Goal: Task Accomplishment & Management: Manage account settings

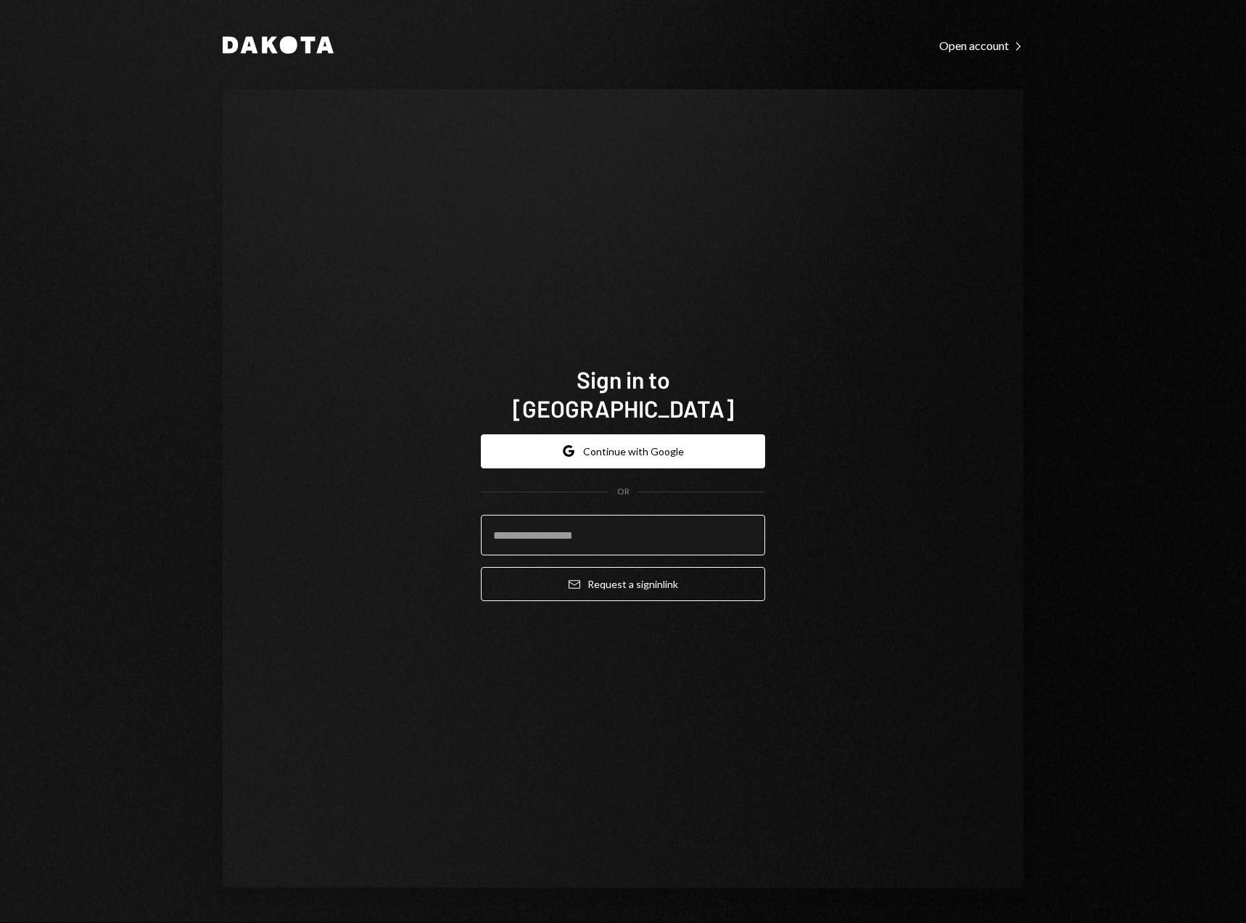
click at [551, 529] on input "email" at bounding box center [623, 535] width 284 height 41
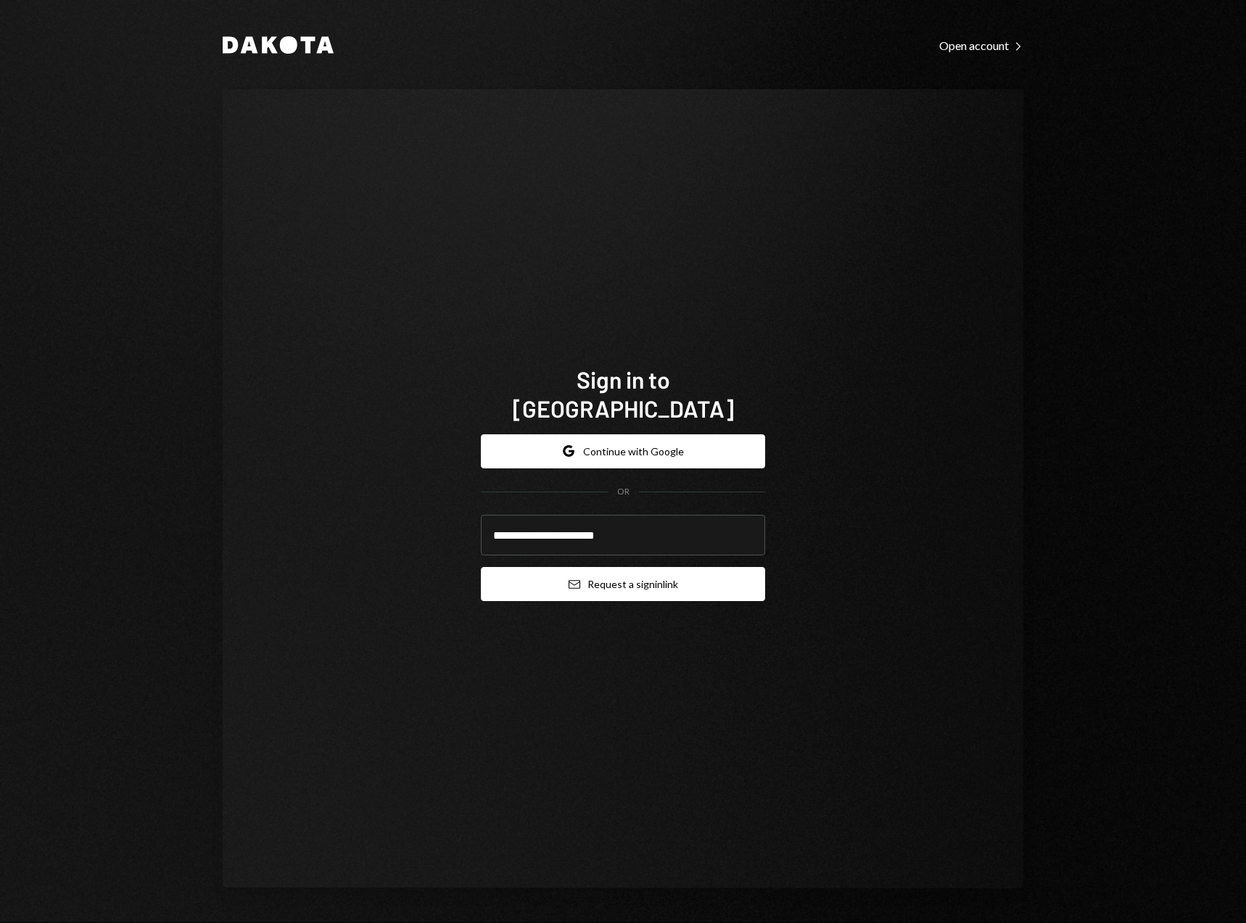
type input "**********"
click at [664, 572] on button "Email Request a sign in link" at bounding box center [623, 584] width 284 height 34
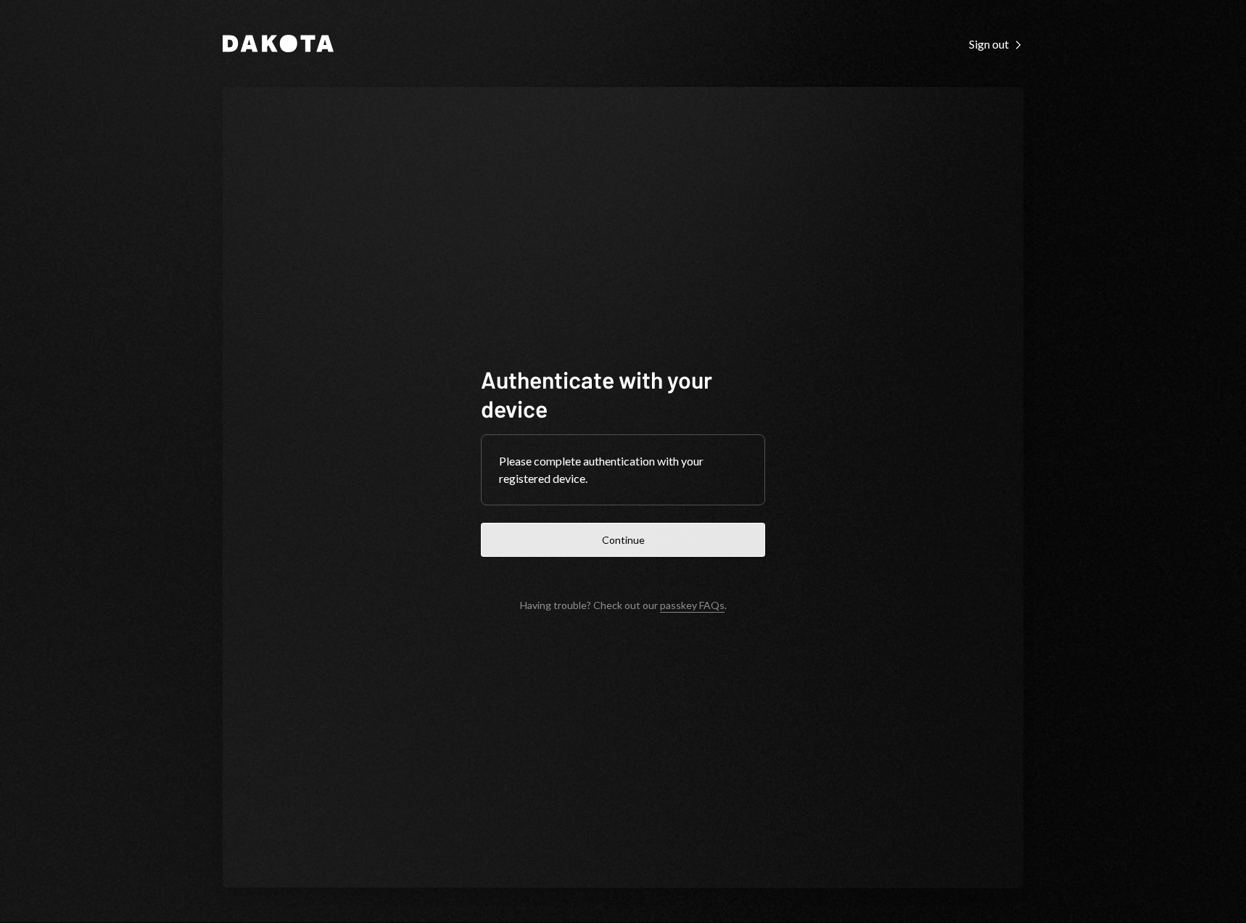
click at [635, 542] on button "Continue" at bounding box center [623, 540] width 284 height 34
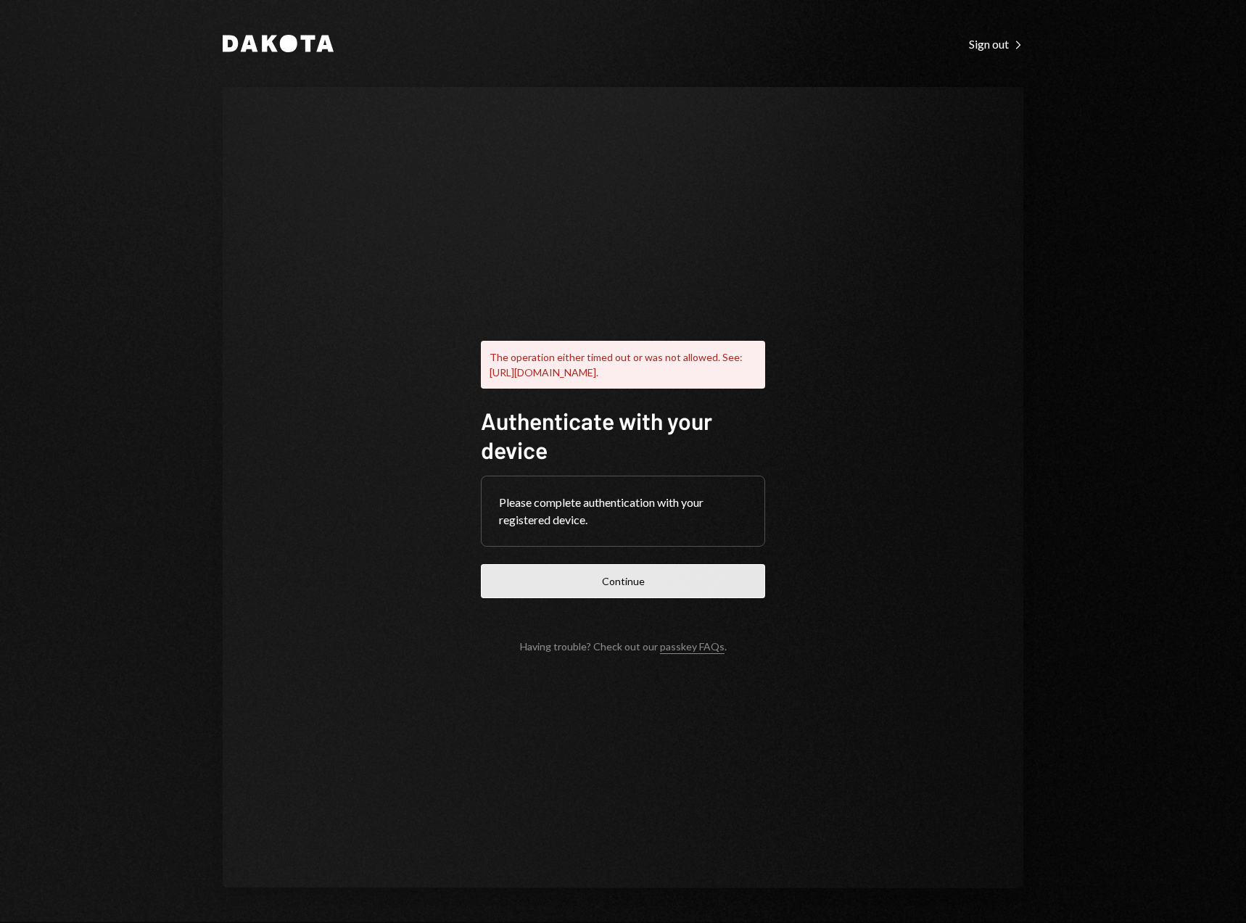
click at [624, 591] on button "Continue" at bounding box center [623, 581] width 284 height 34
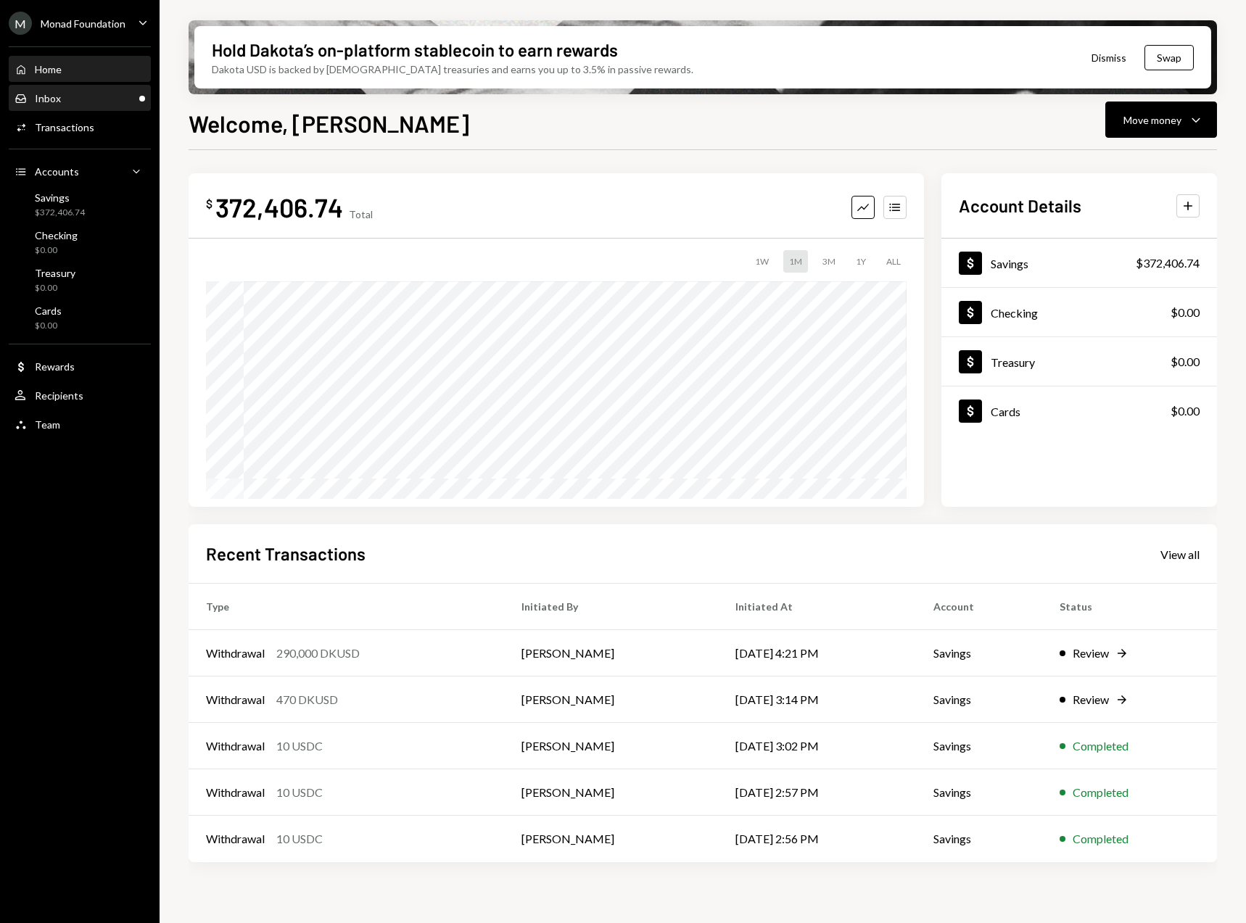
click at [91, 96] on div "Inbox Inbox" at bounding box center [80, 98] width 131 height 13
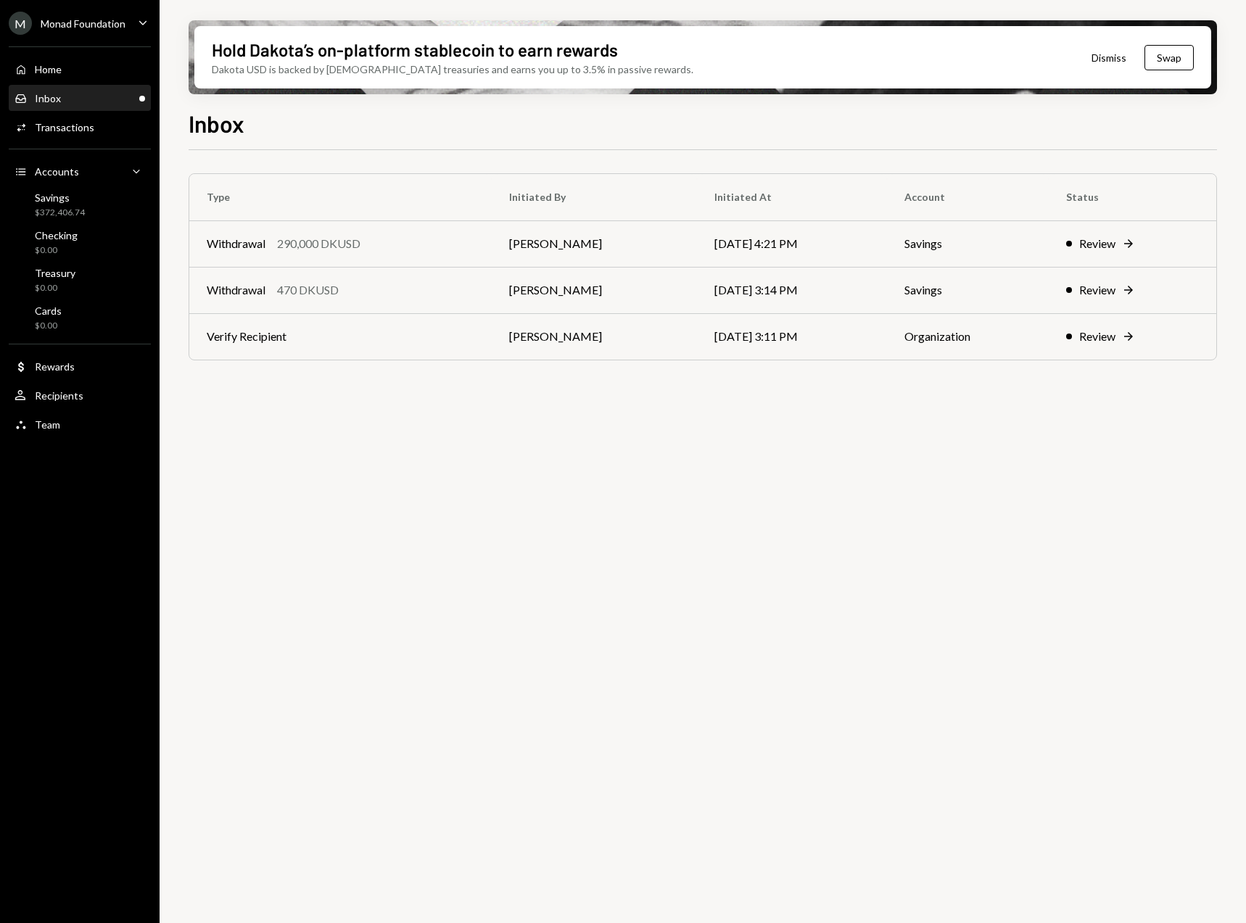
click at [113, 27] on div "Monad Foundation" at bounding box center [83, 23] width 85 height 12
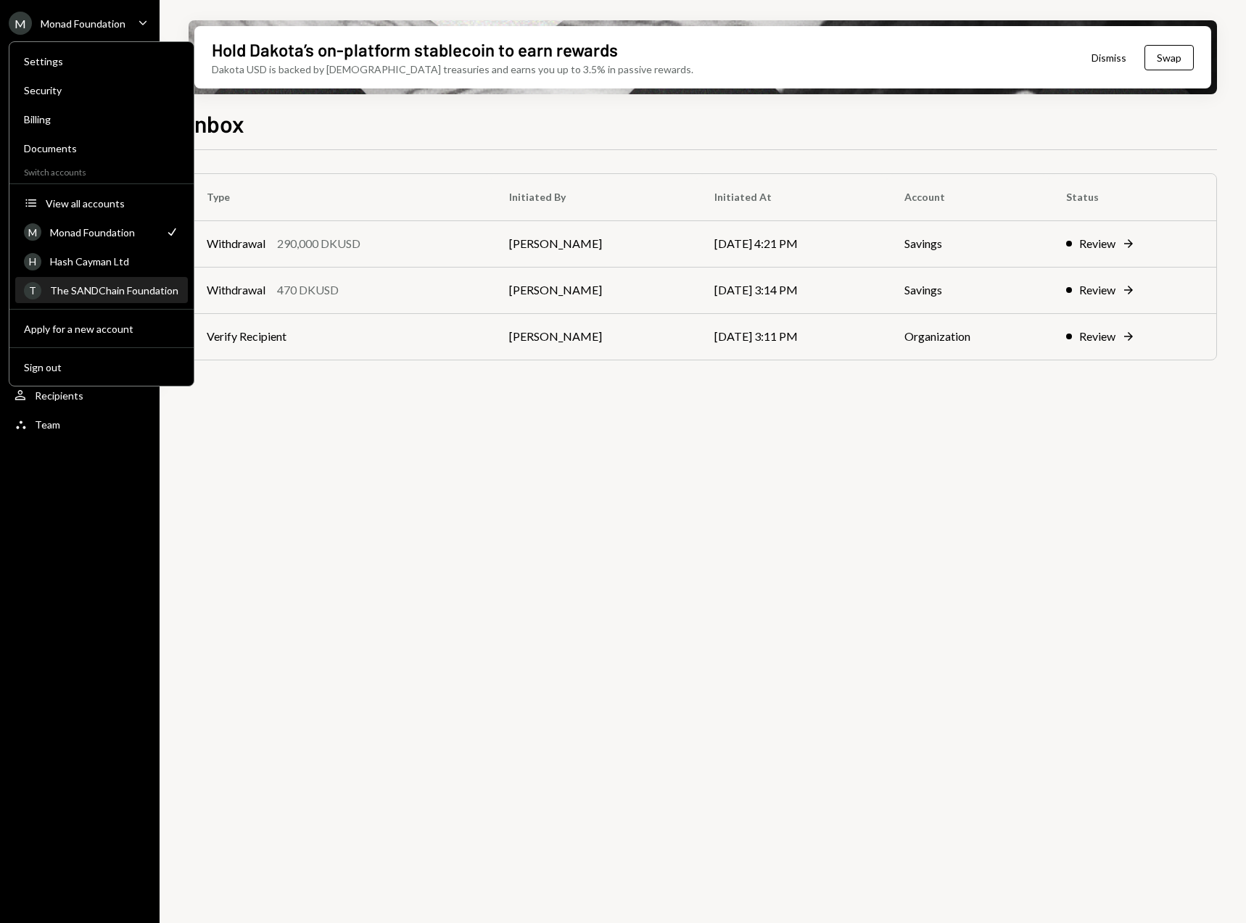
click at [100, 292] on div "The SANDChain Foundation" at bounding box center [114, 290] width 129 height 12
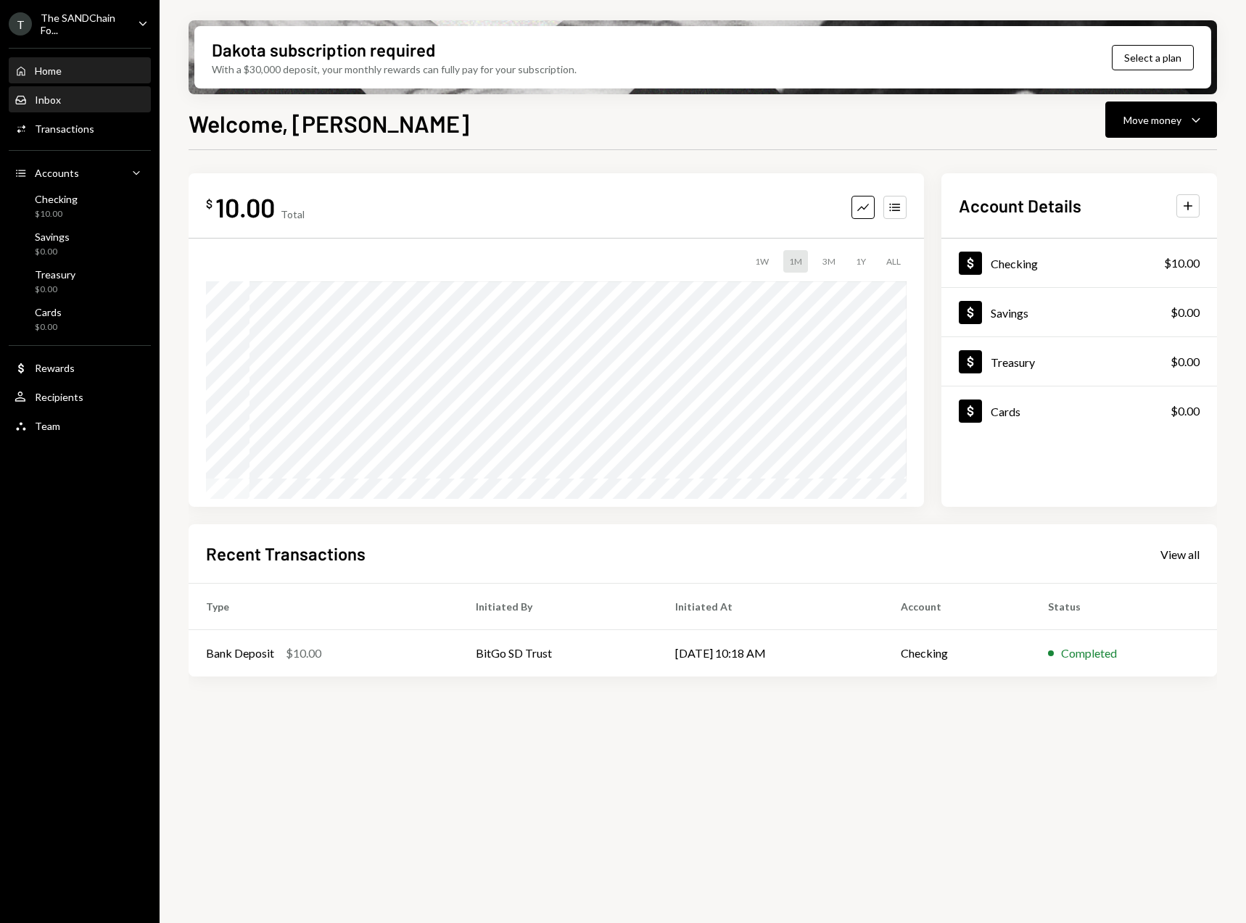
click at [83, 96] on div "Inbox Inbox" at bounding box center [80, 100] width 131 height 13
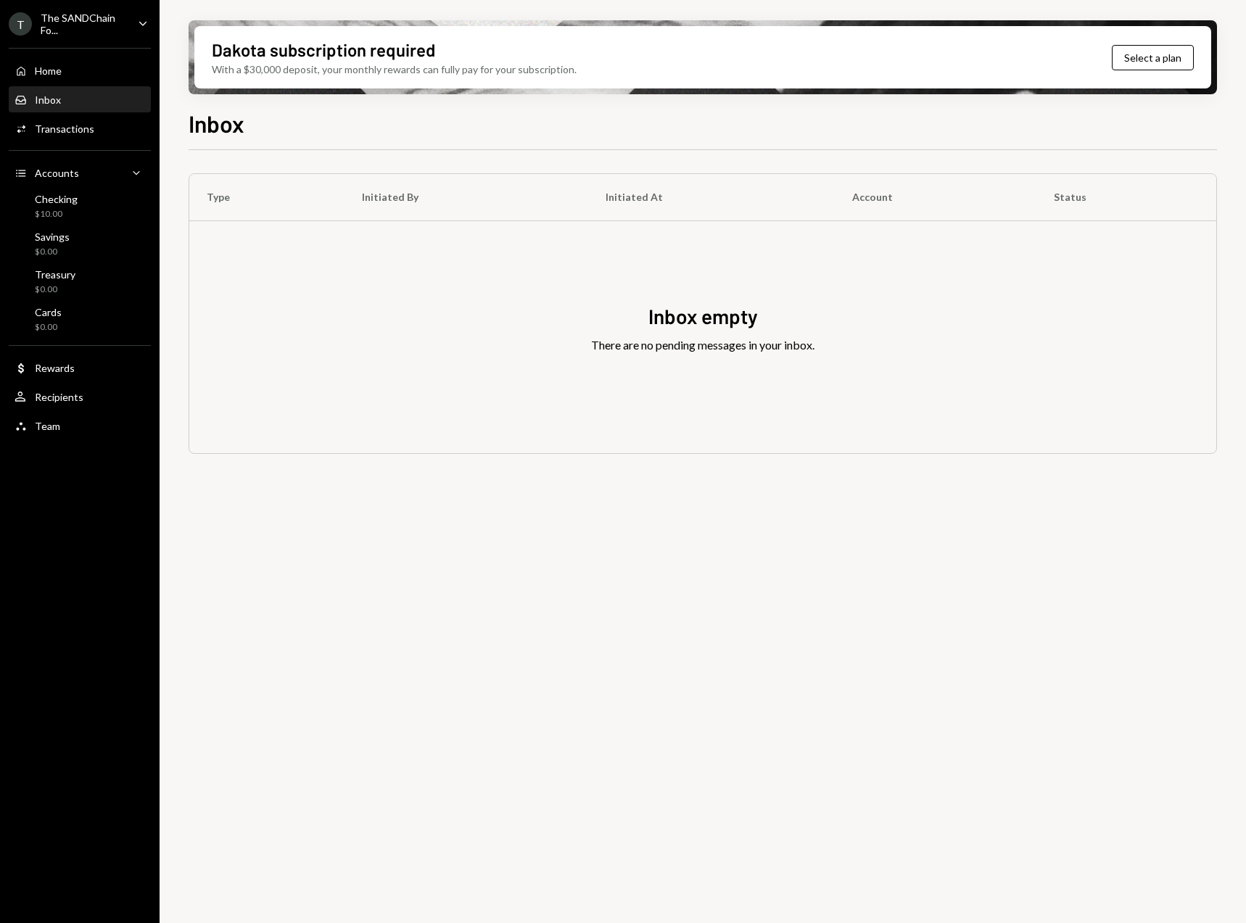
click at [139, 19] on icon "Caret Down" at bounding box center [143, 23] width 16 height 16
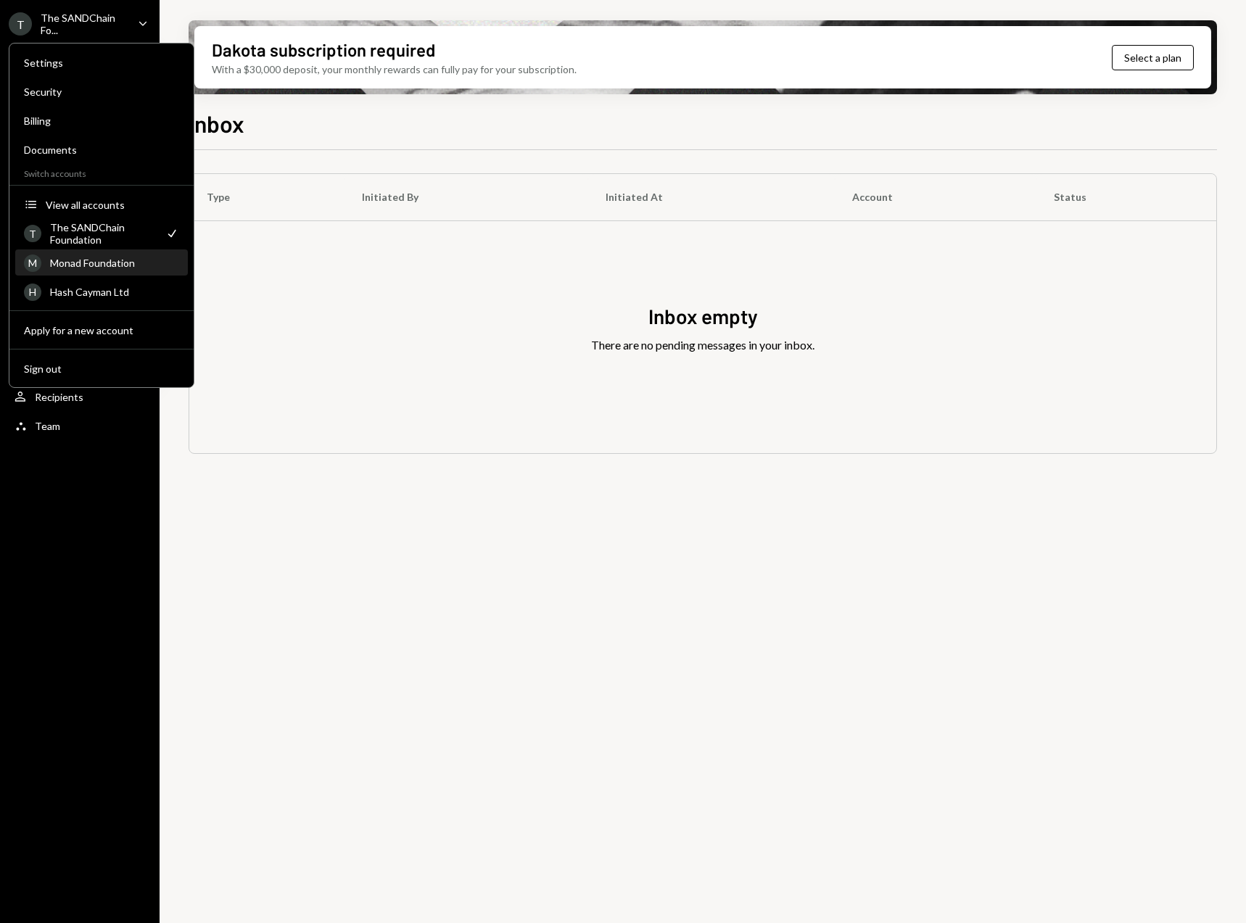
click at [100, 264] on div "Monad Foundation" at bounding box center [114, 263] width 129 height 12
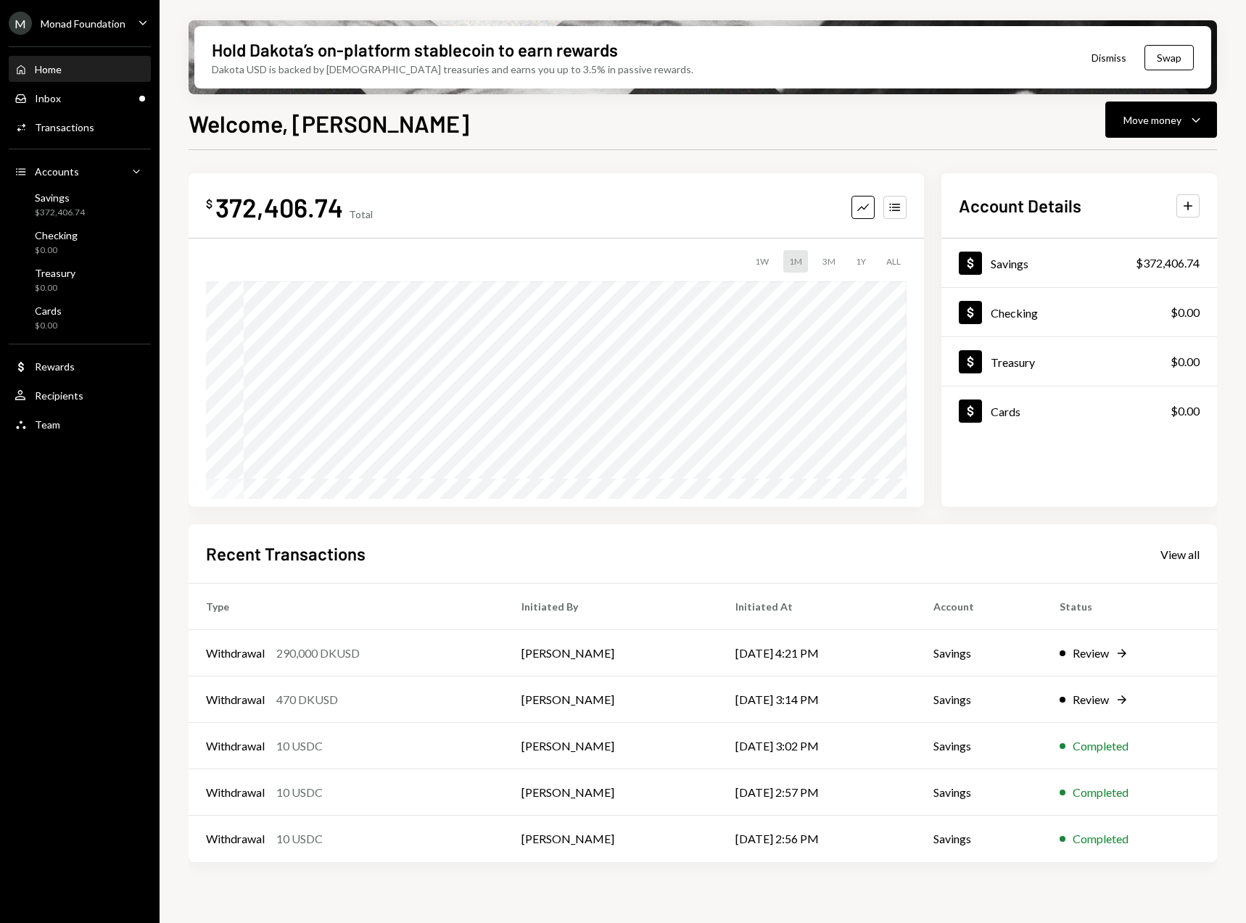
click at [1090, 59] on button "Dismiss" at bounding box center [1109, 58] width 71 height 34
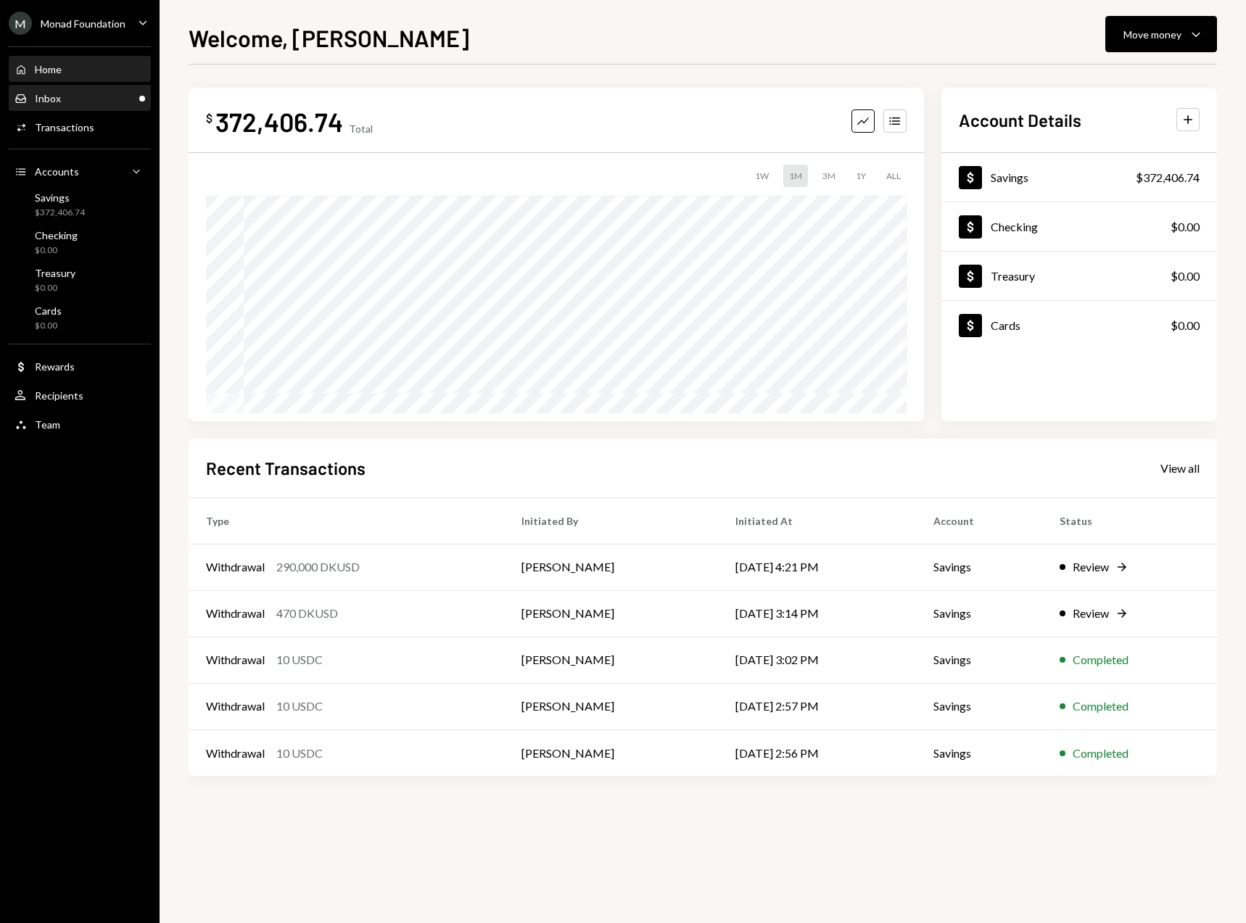
click at [80, 94] on div "Inbox Inbox" at bounding box center [80, 98] width 131 height 13
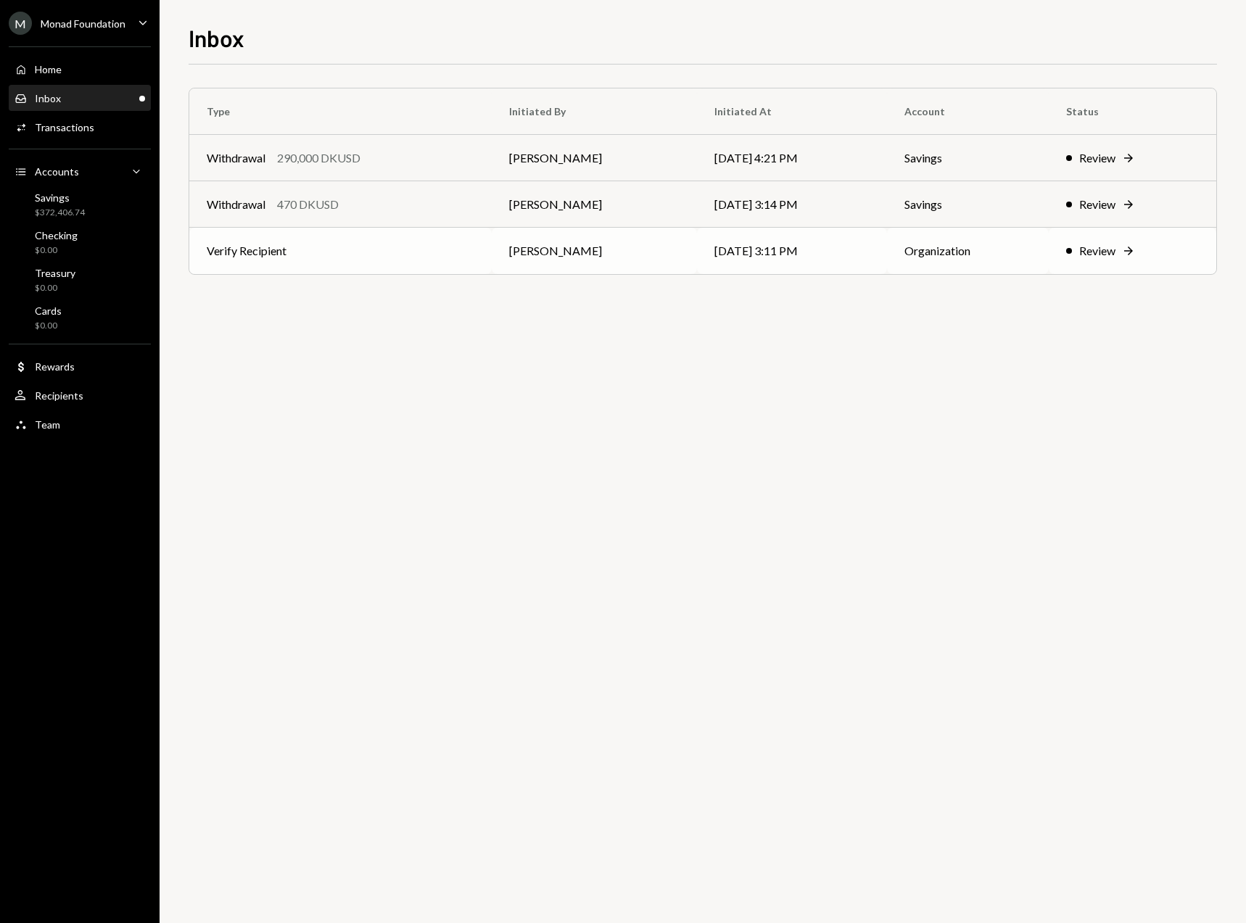
click at [585, 251] on td "[PERSON_NAME]" at bounding box center [594, 251] width 205 height 46
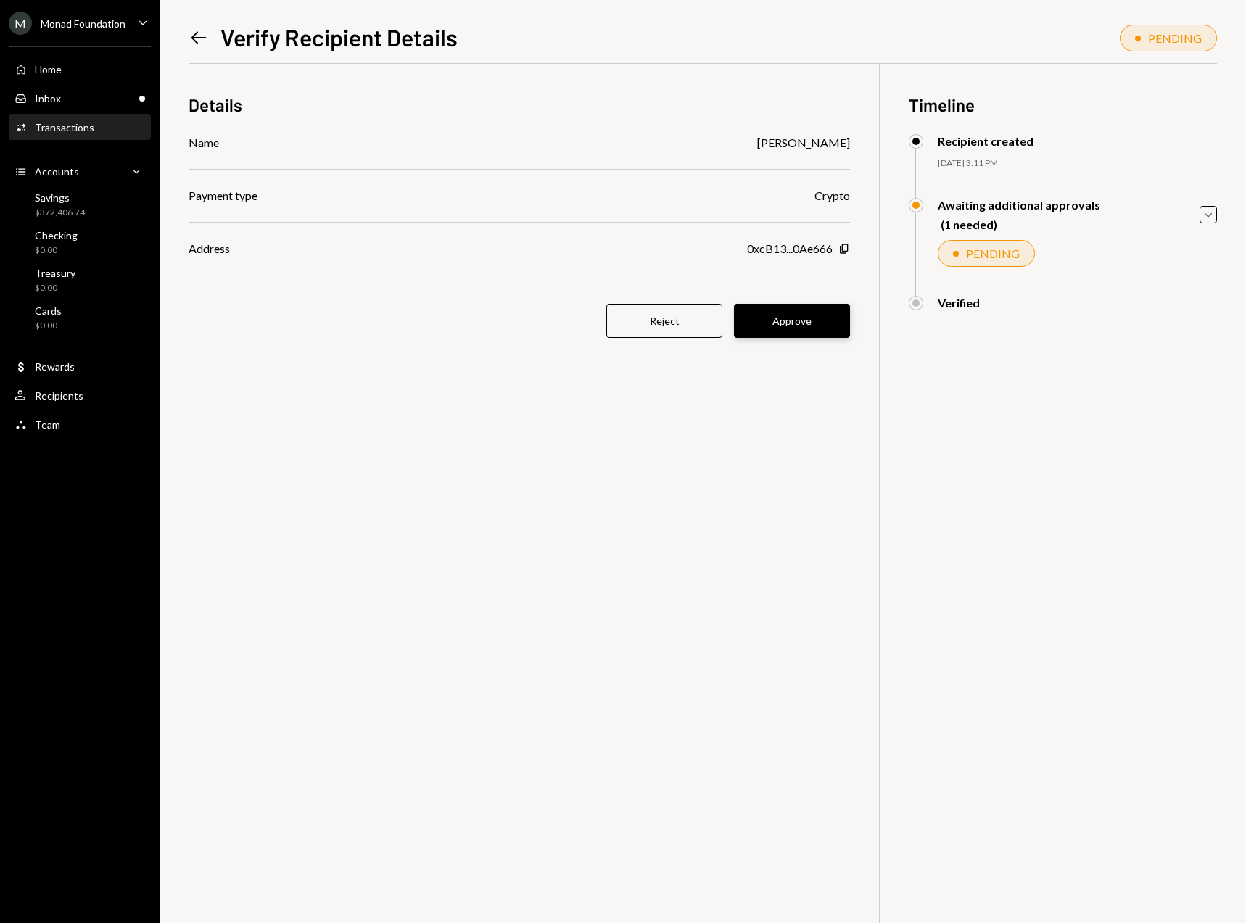
click at [791, 325] on button "Approve" at bounding box center [792, 321] width 116 height 34
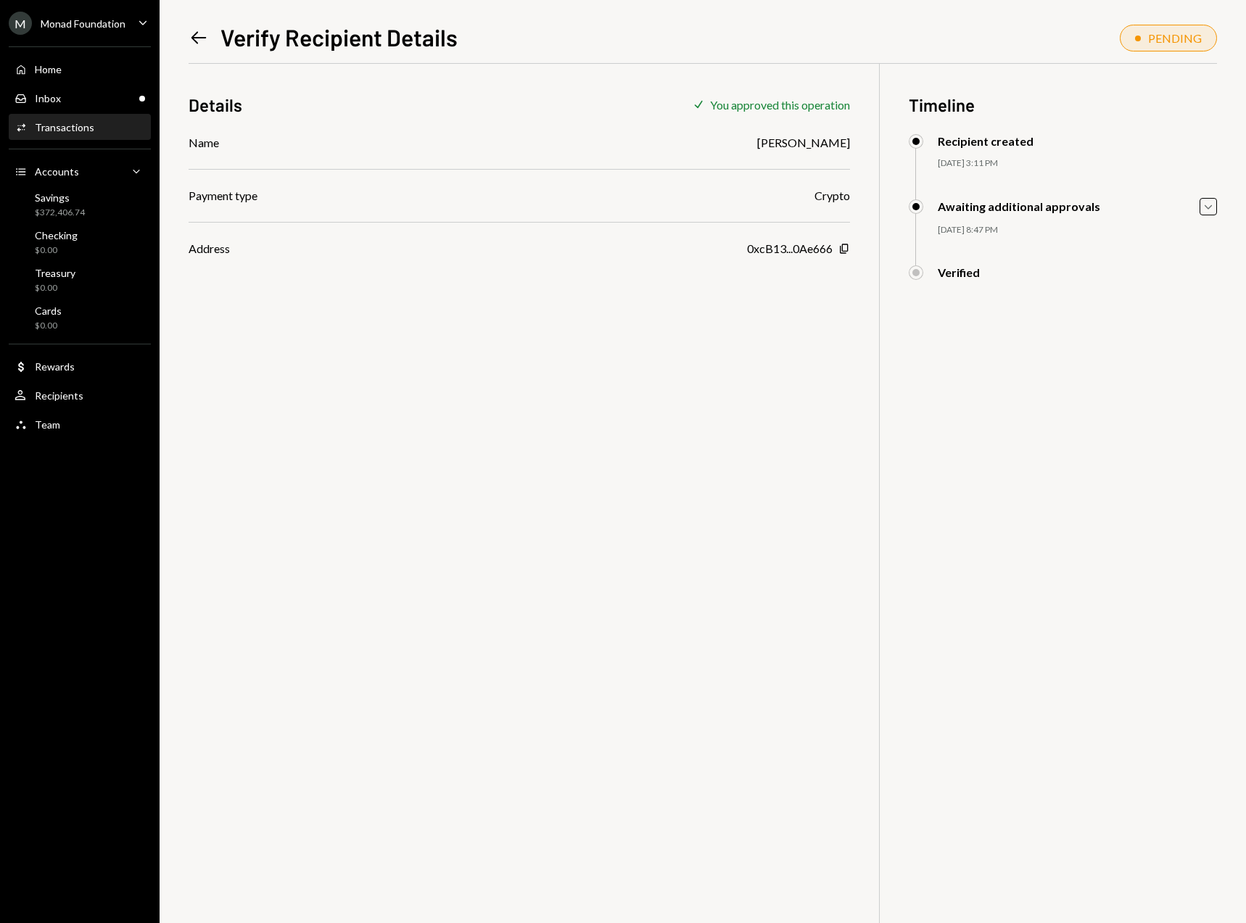
click at [194, 30] on icon "Left Arrow" at bounding box center [199, 38] width 20 height 20
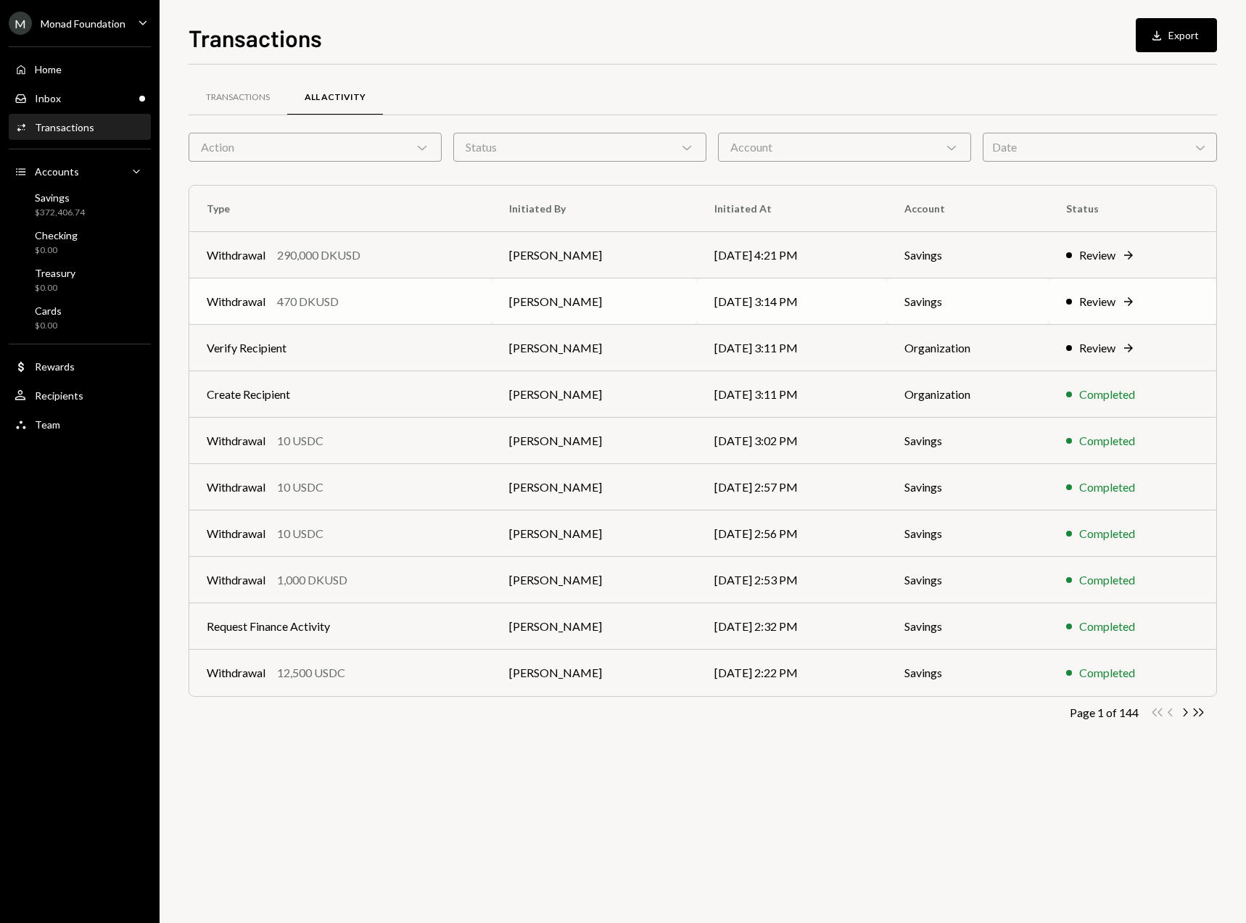
click at [606, 302] on td "[PERSON_NAME]" at bounding box center [594, 302] width 205 height 46
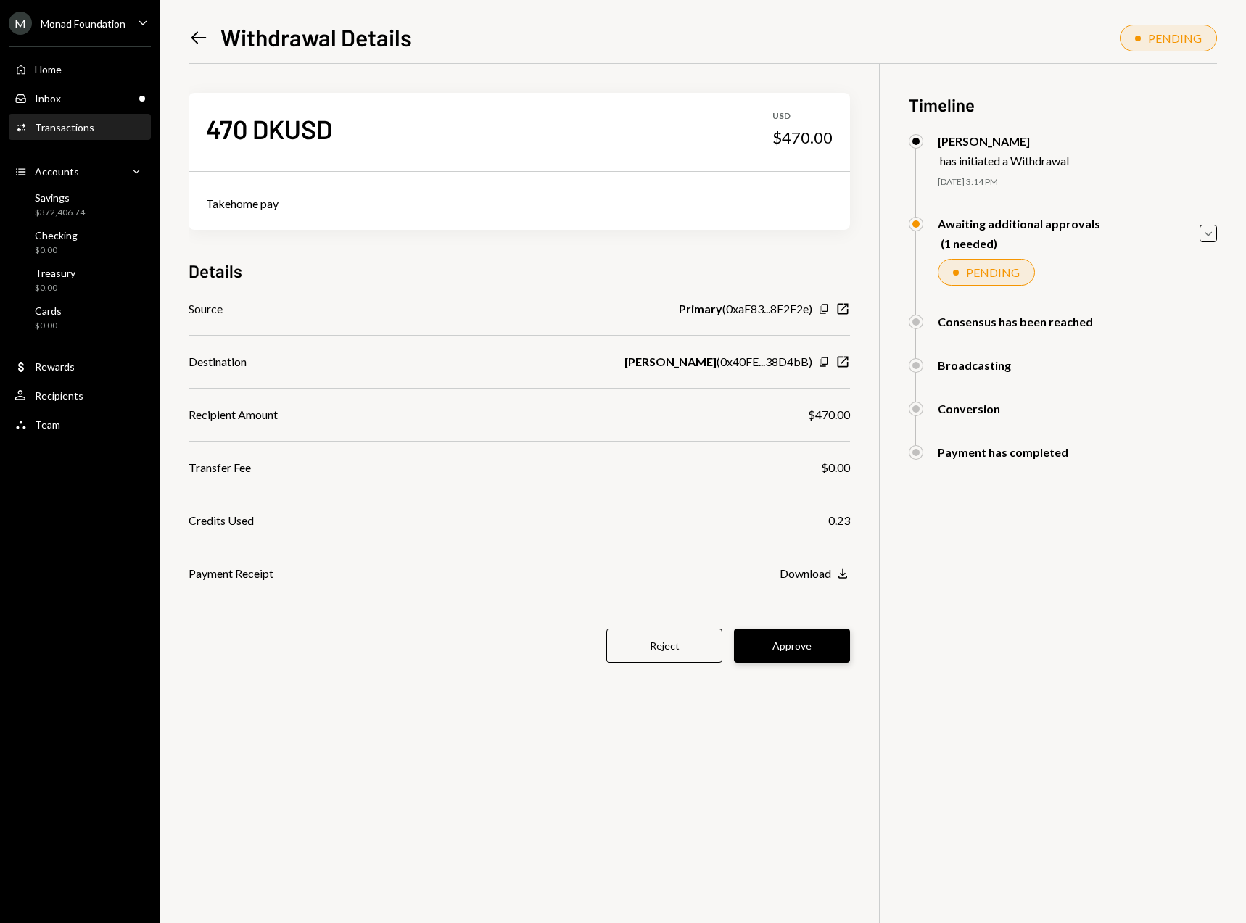
click at [778, 645] on button "Approve" at bounding box center [792, 646] width 116 height 34
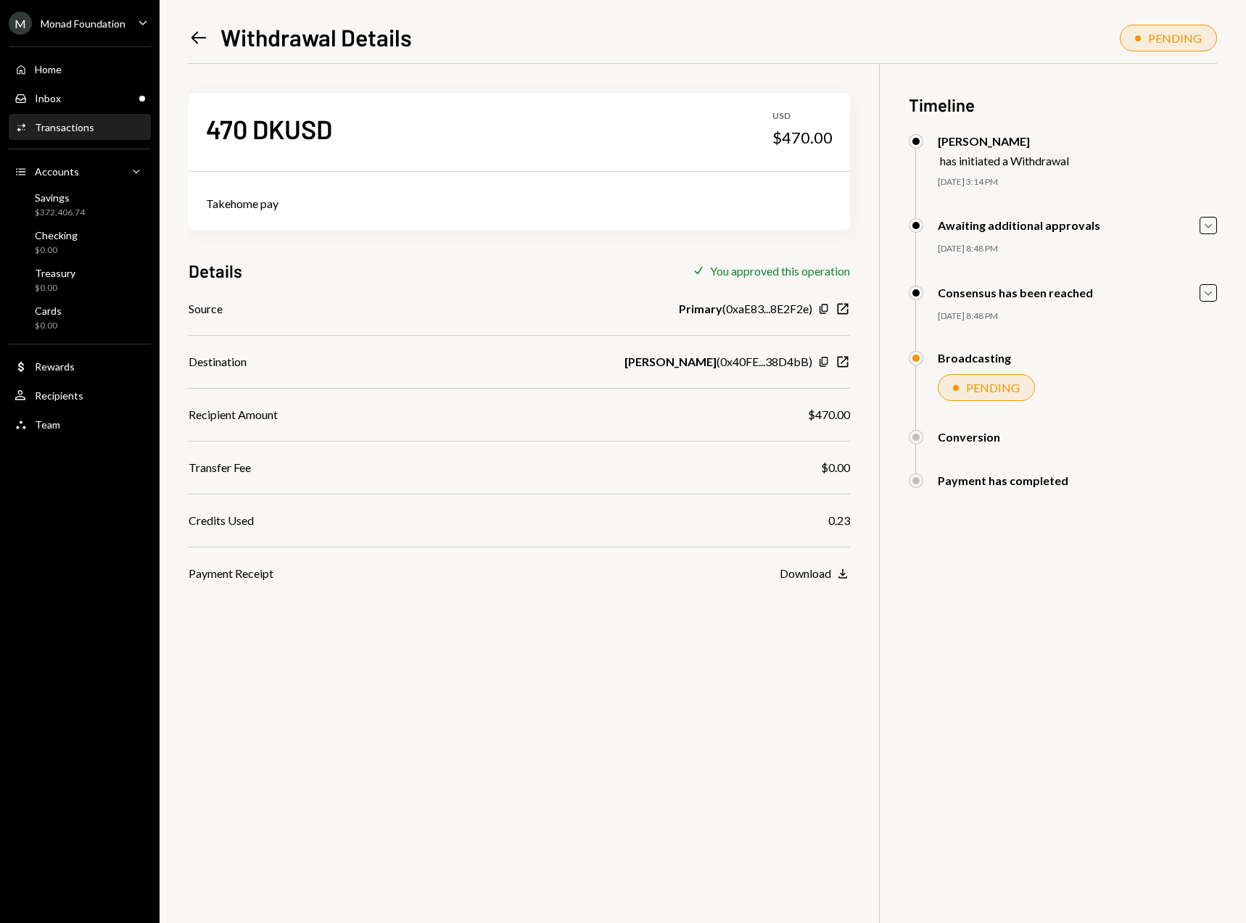
click at [197, 37] on icon at bounding box center [199, 37] width 15 height 12
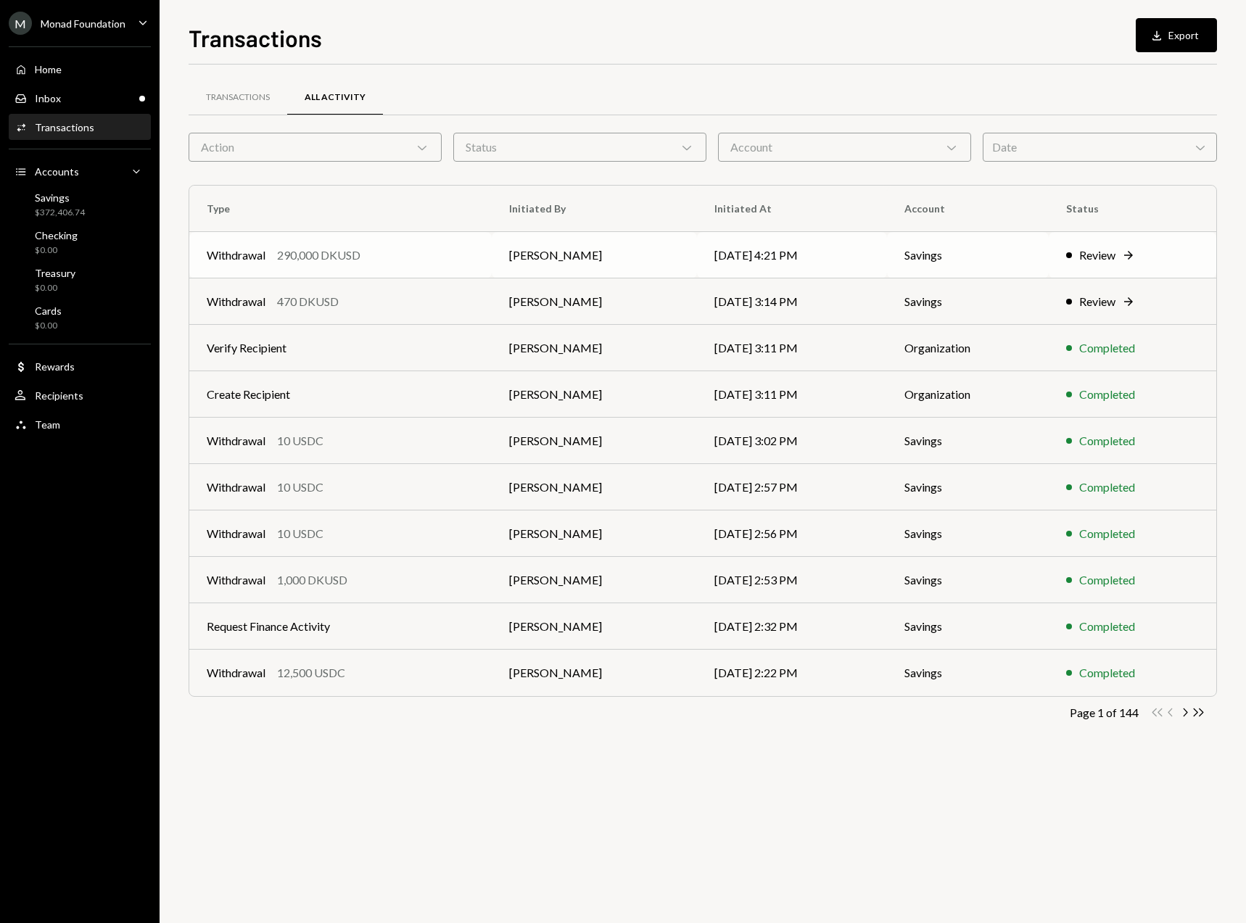
click at [580, 258] on td "[PERSON_NAME]" at bounding box center [594, 255] width 205 height 46
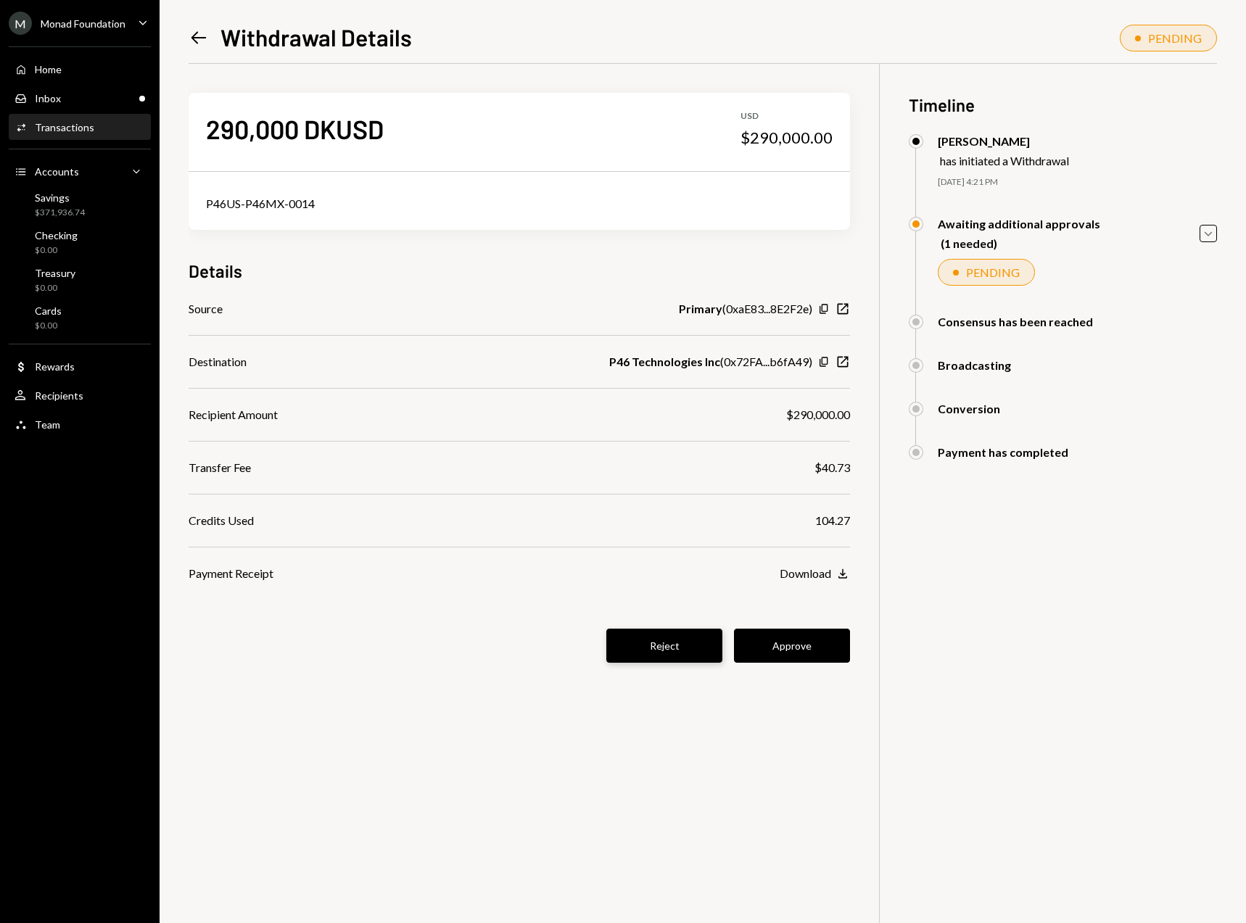
click at [647, 646] on button "Reject" at bounding box center [664, 646] width 116 height 34
